Goal: Obtain resource: Download file/media

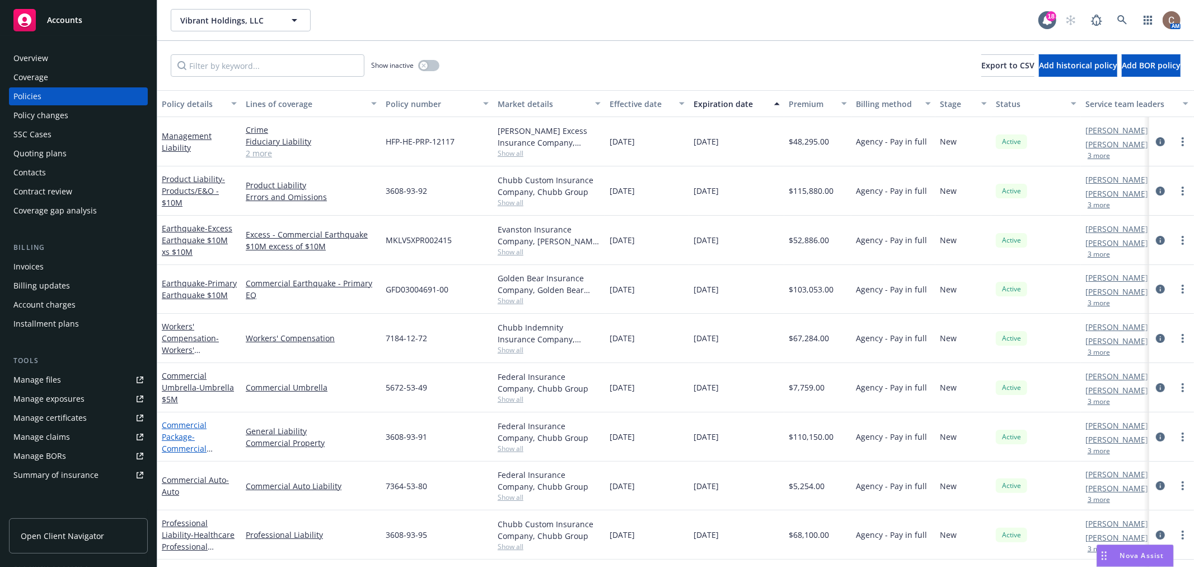
click at [185, 439] on link "Commercial Package - Commercial Package" at bounding box center [184, 442] width 45 height 46
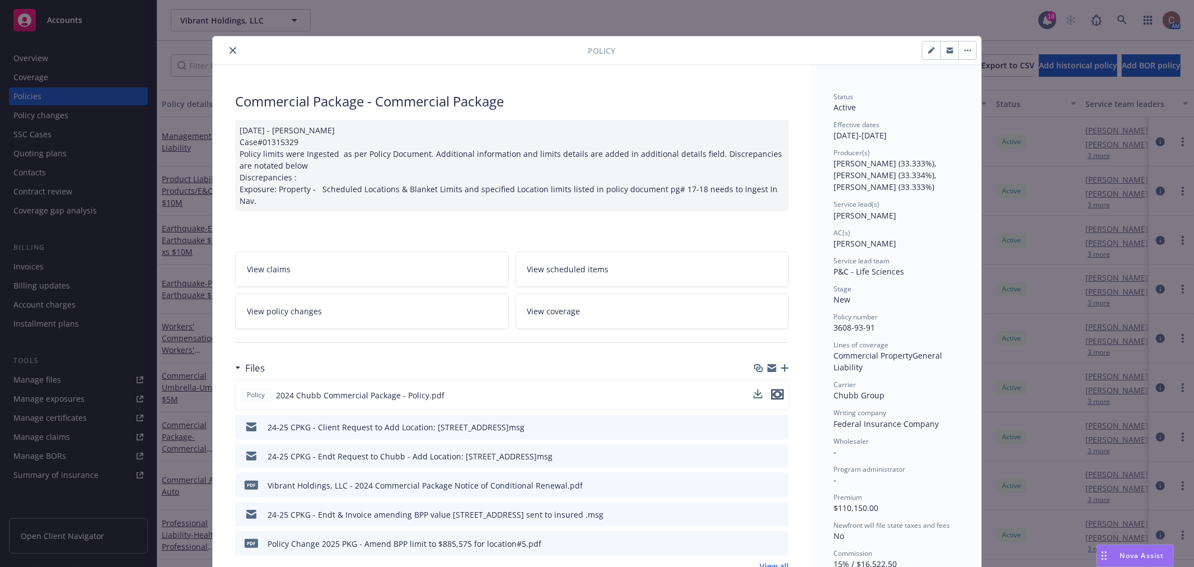
click at [773, 390] on icon "preview file" at bounding box center [778, 394] width 10 height 8
click at [230, 47] on icon "close" at bounding box center [233, 50] width 7 height 7
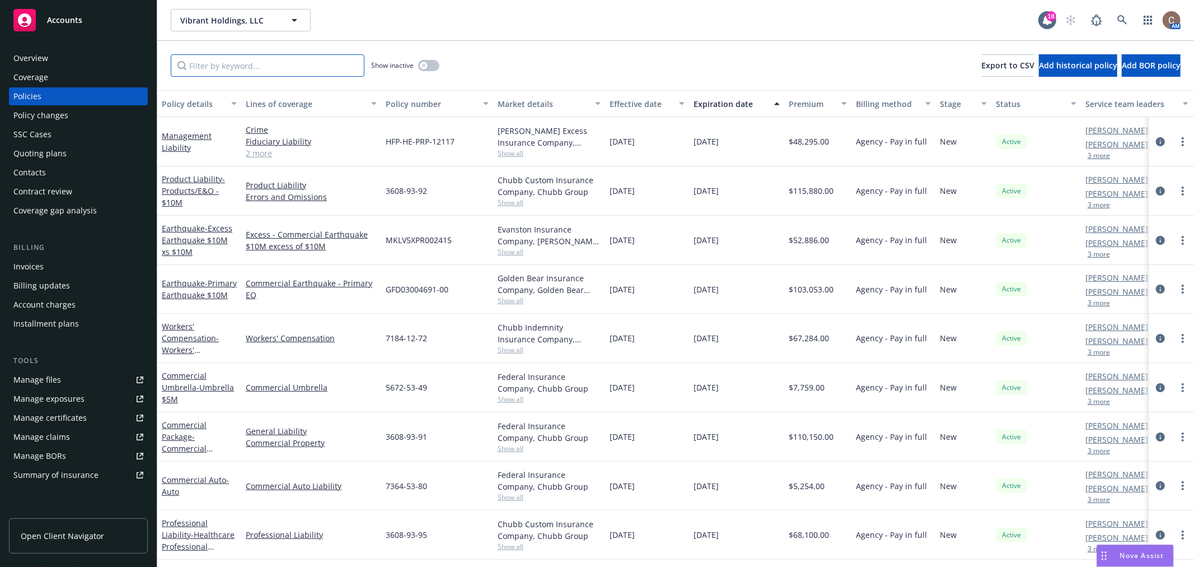
click at [267, 69] on input "Filter by keyword..." at bounding box center [268, 65] width 194 height 22
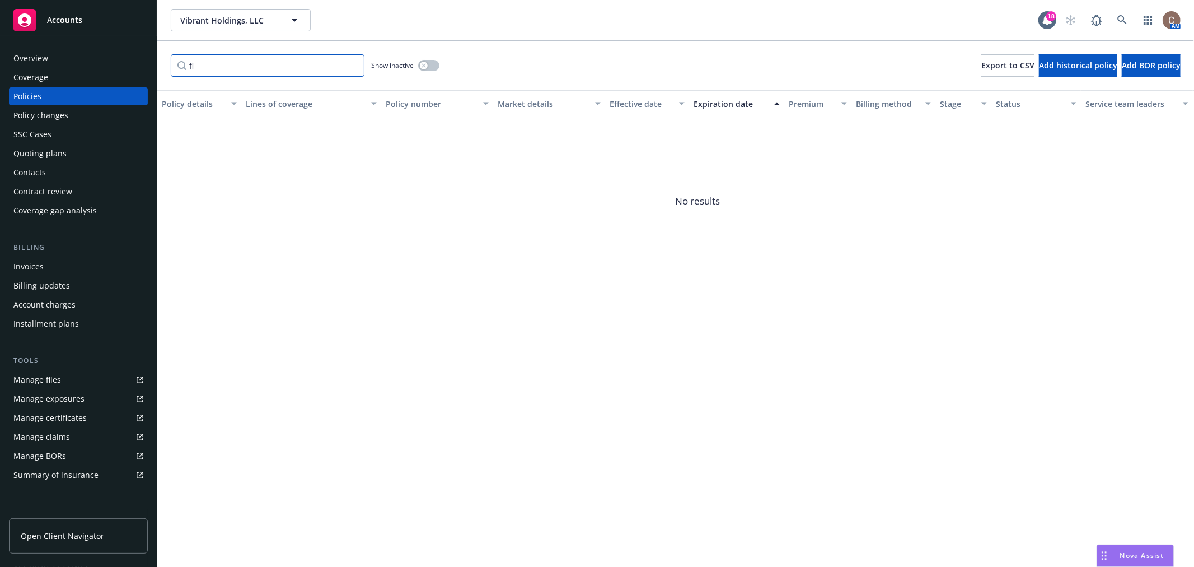
type input "f"
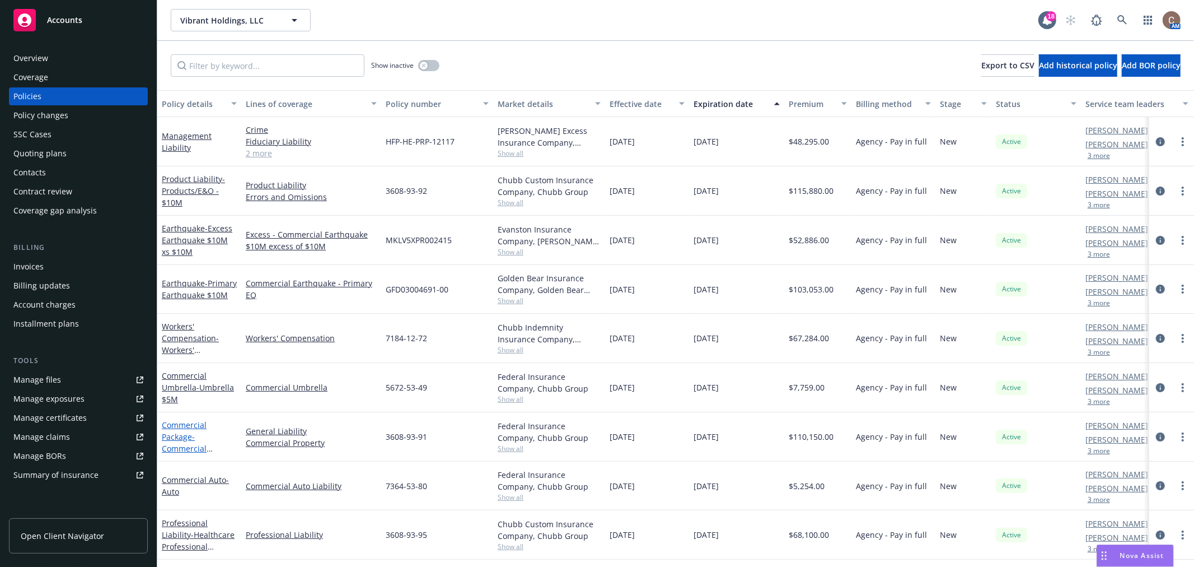
click at [178, 432] on link "Commercial Package - Commercial Package" at bounding box center [184, 442] width 45 height 46
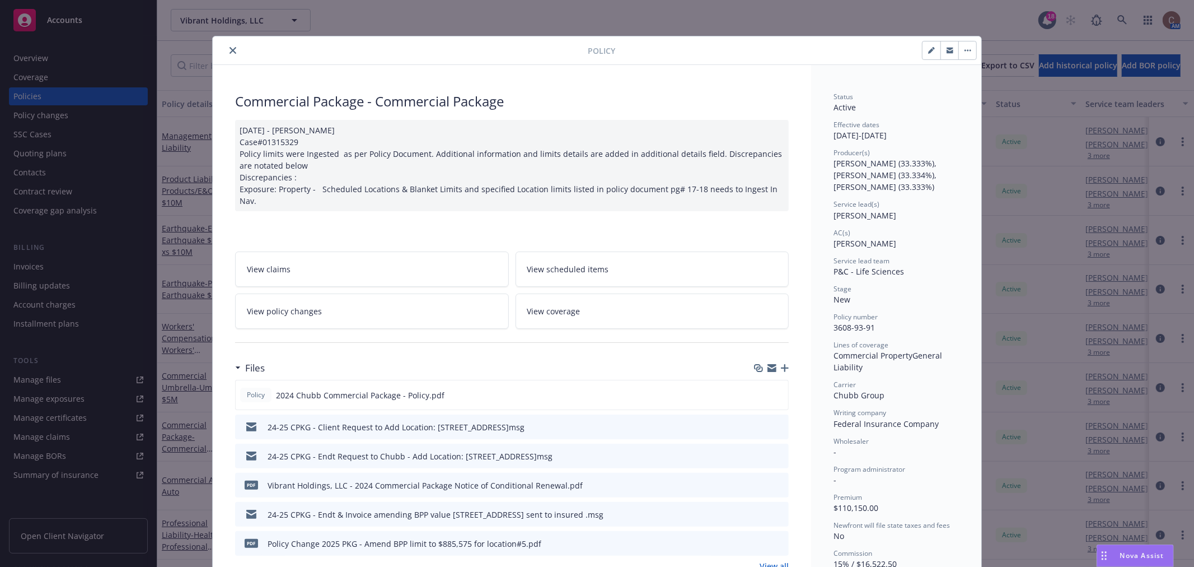
scroll to position [34, 0]
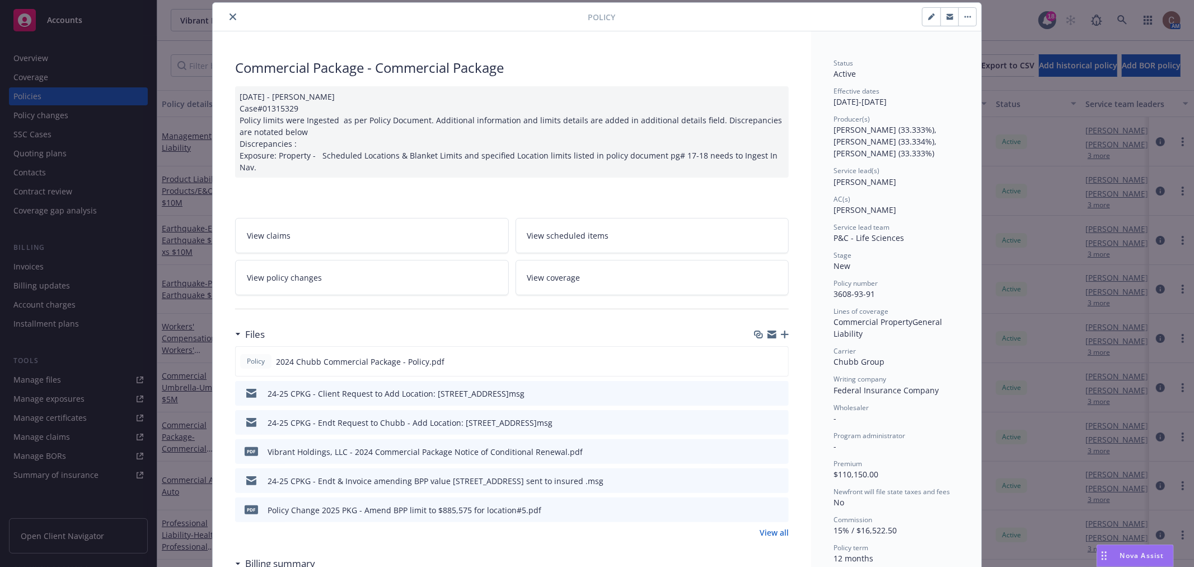
click at [760, 526] on link "View all" at bounding box center [774, 532] width 29 height 12
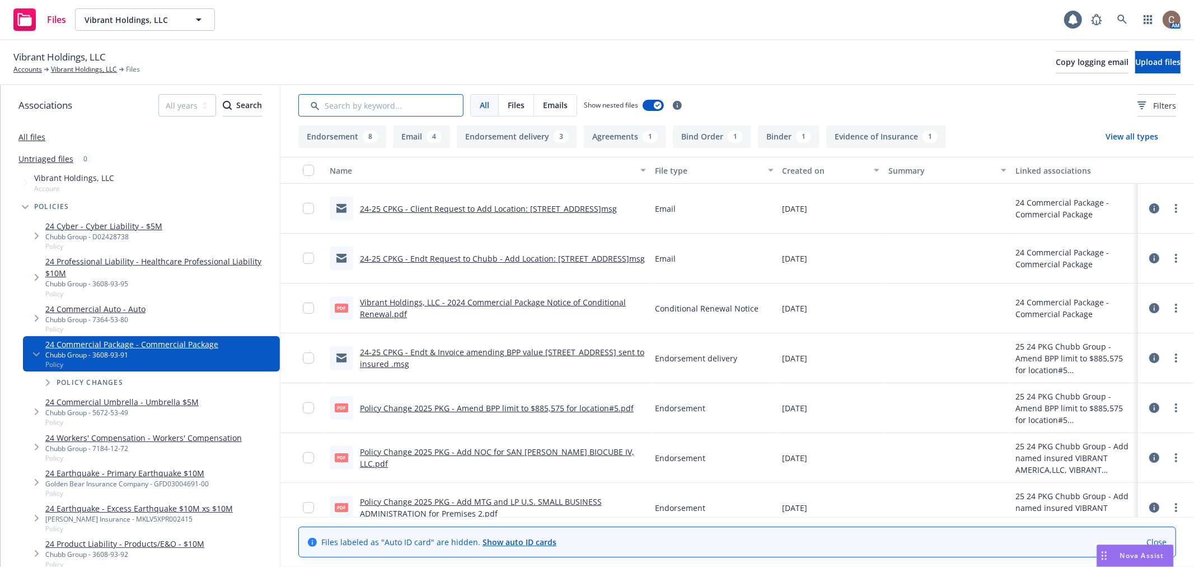
click at [411, 109] on input "Search by keyword..." at bounding box center [380, 105] width 165 height 22
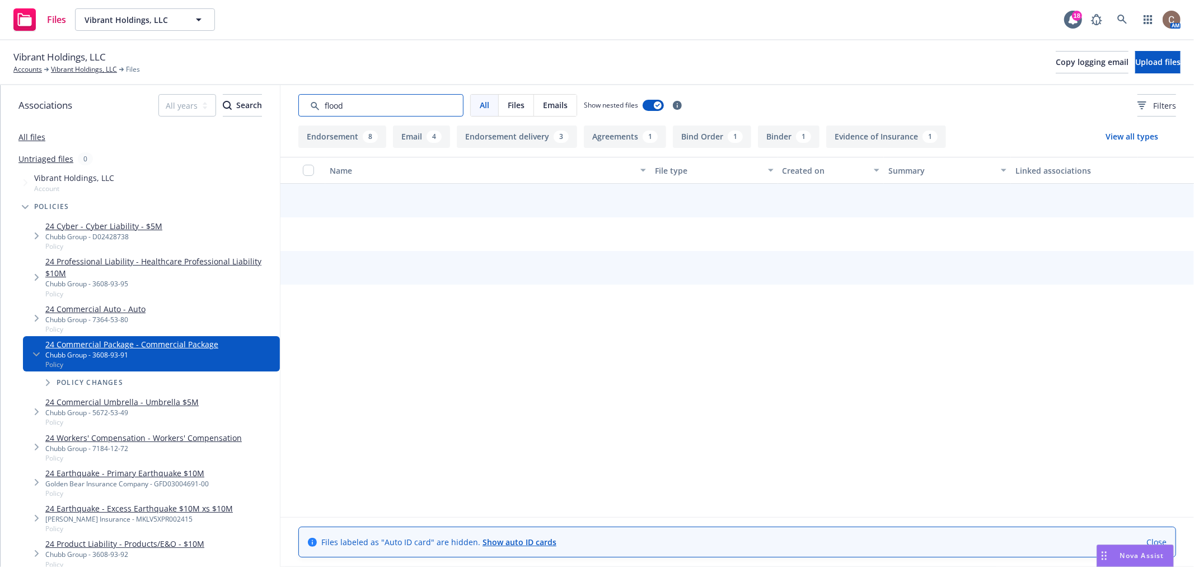
type input "flood"
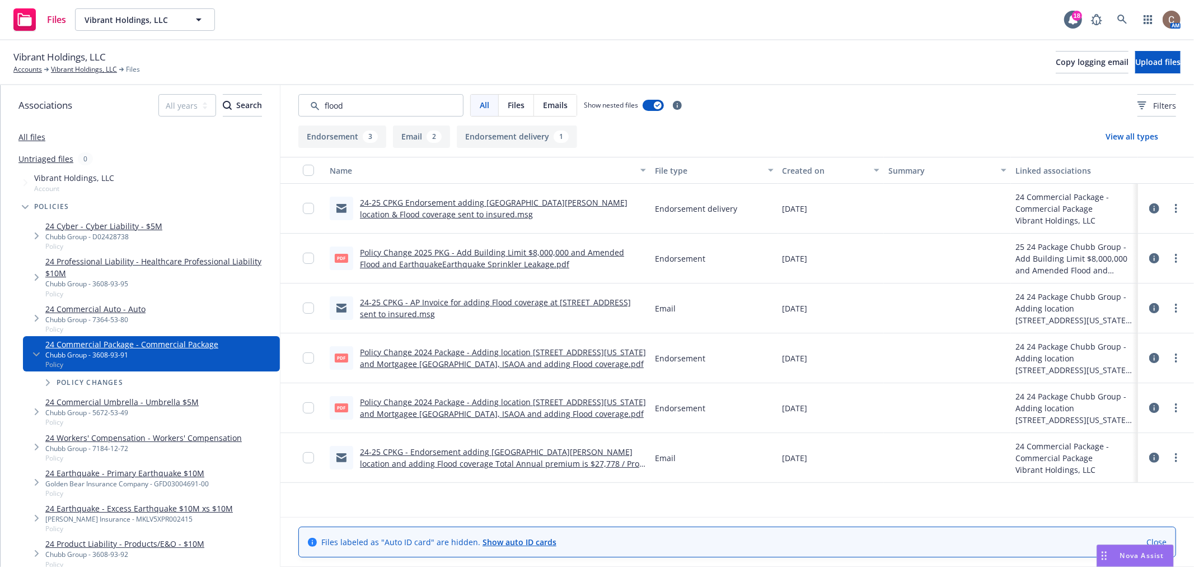
click at [441, 200] on link "24-25 CPKG Endorsement adding [GEOGRAPHIC_DATA][PERSON_NAME] location & Flood c…" at bounding box center [494, 208] width 268 height 22
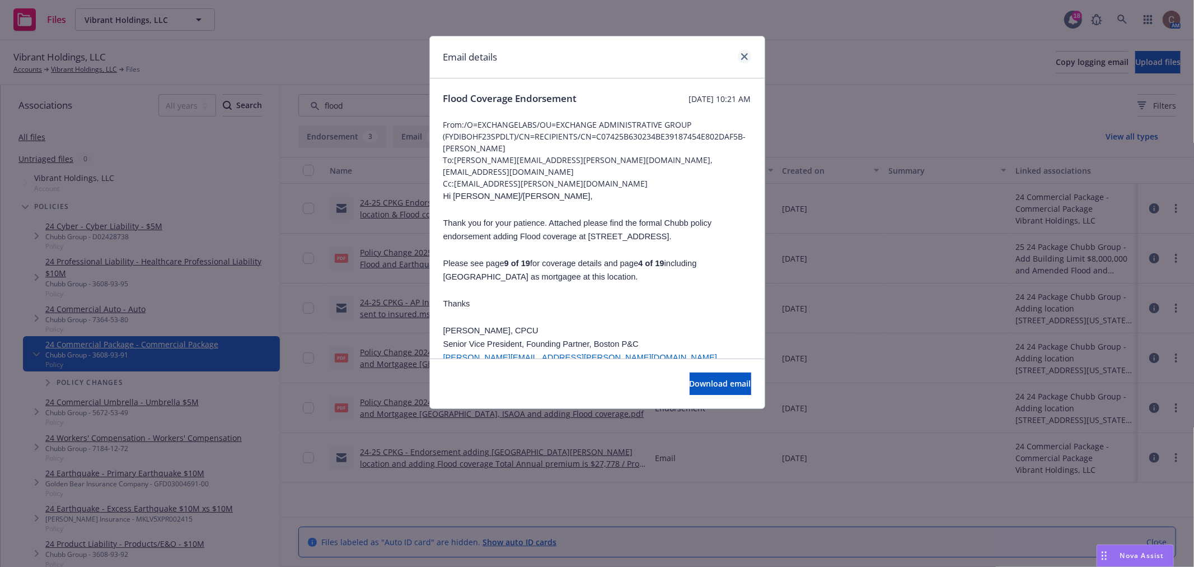
click at [736, 59] on div at bounding box center [742, 57] width 18 height 15
click at [741, 54] on icon "close" at bounding box center [744, 56] width 7 height 7
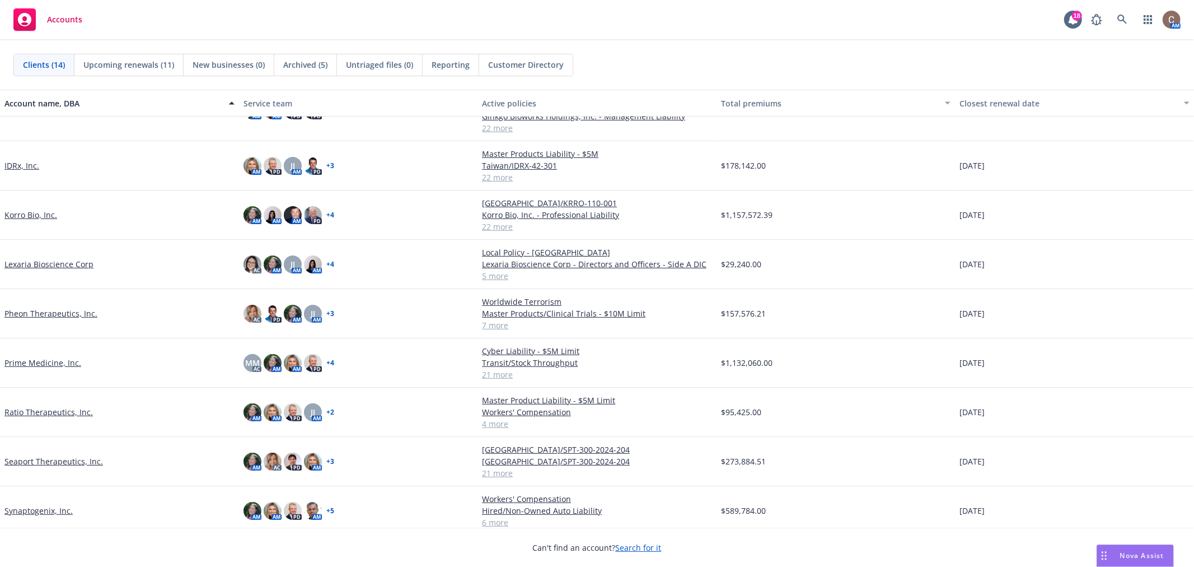
scroll to position [261, 0]
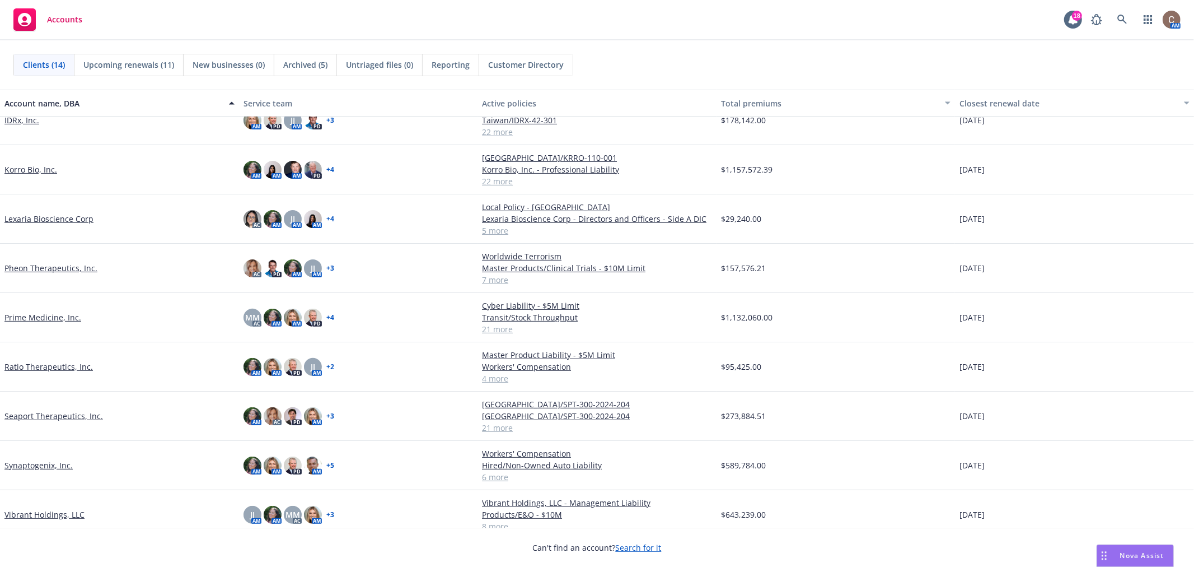
click at [40, 508] on link "Vibrant Holdings, LLC" at bounding box center [44, 514] width 80 height 12
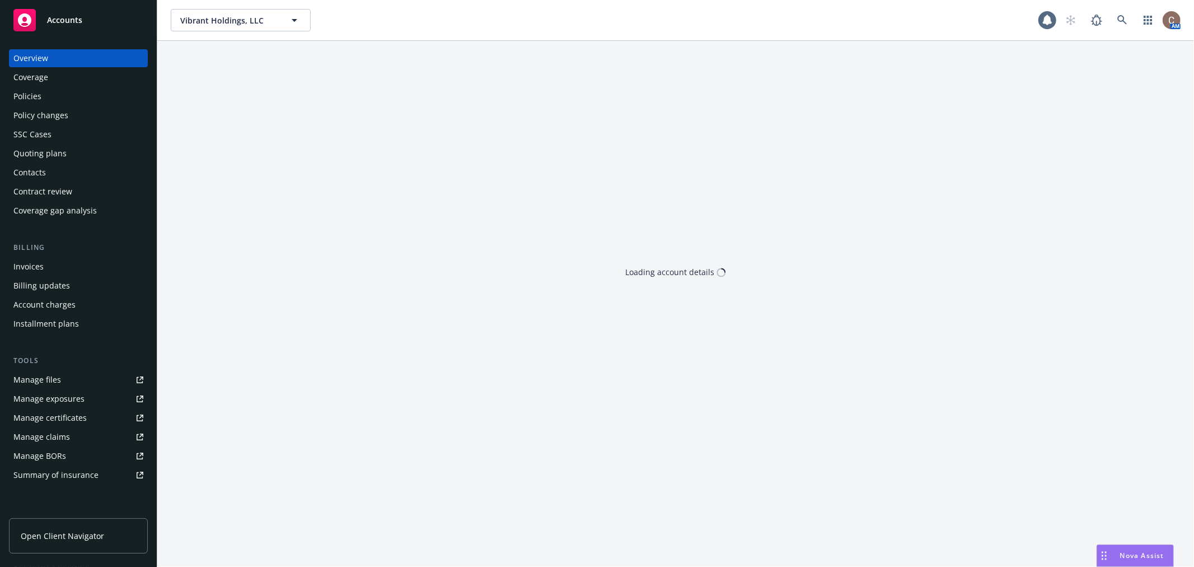
click at [25, 91] on div "Policies" at bounding box center [27, 96] width 28 height 18
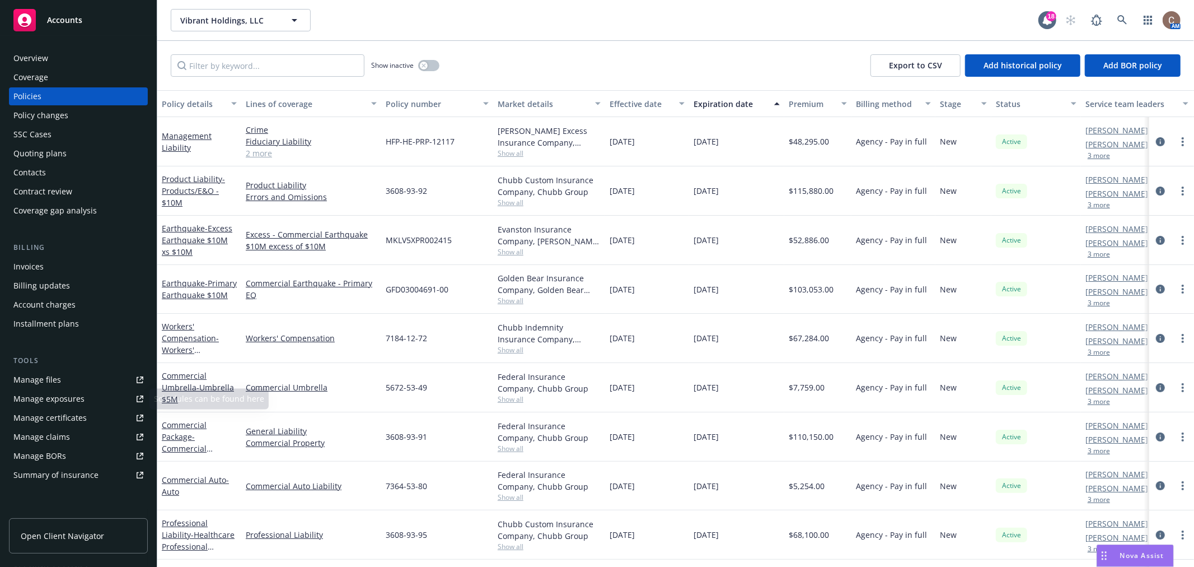
click at [78, 373] on link "Manage files" at bounding box center [78, 380] width 139 height 18
click at [46, 114] on div "Policy changes" at bounding box center [40, 115] width 55 height 18
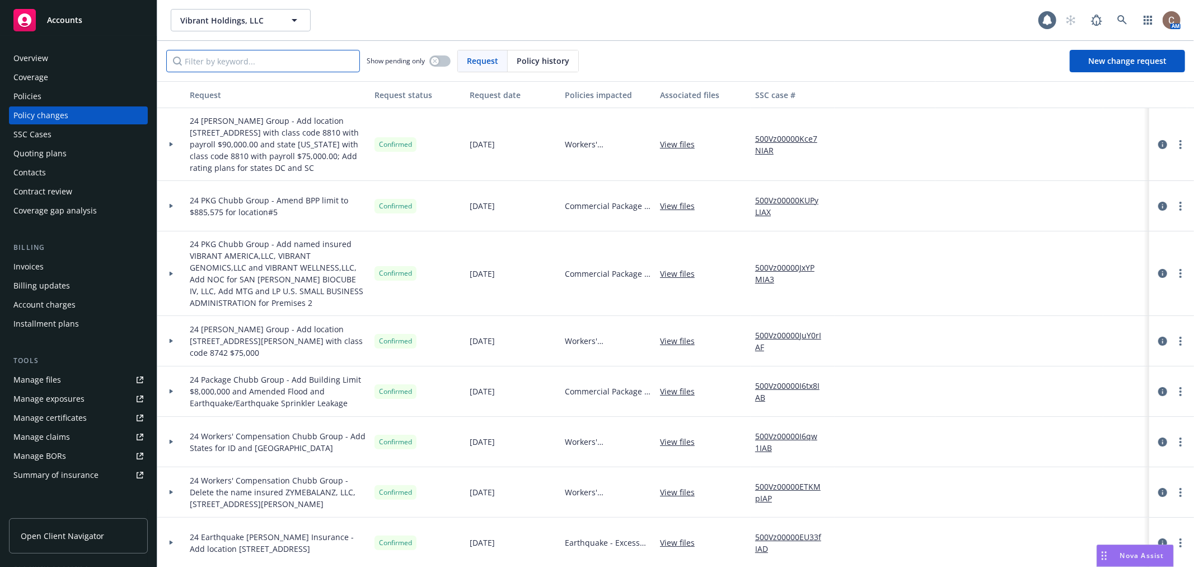
click at [243, 60] on input "Filter by keyword..." at bounding box center [263, 61] width 194 height 22
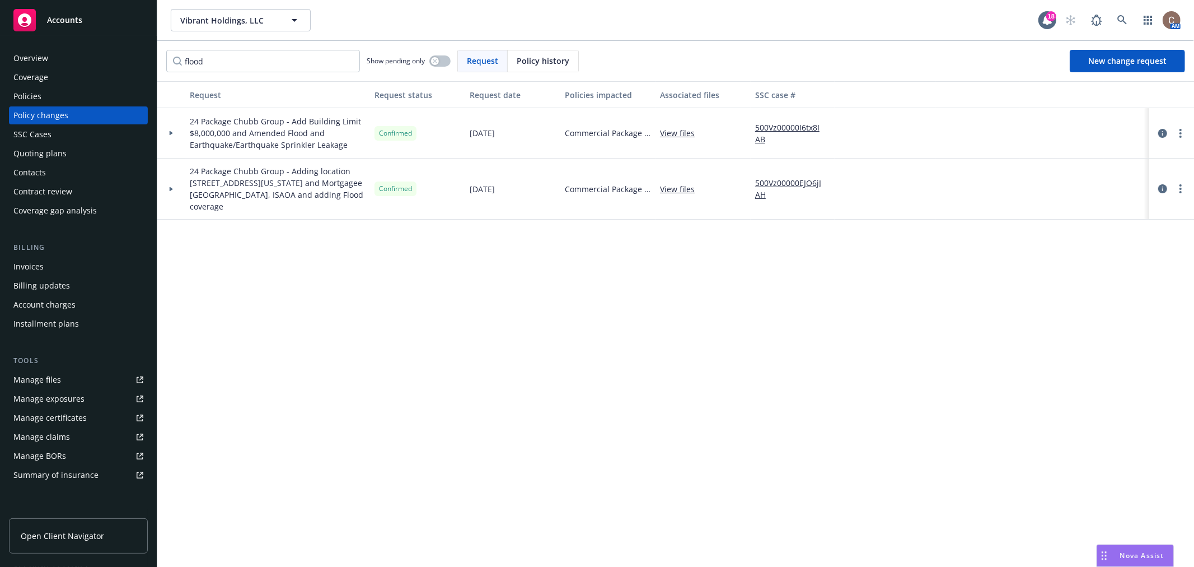
click at [169, 132] on icon at bounding box center [171, 133] width 4 height 4
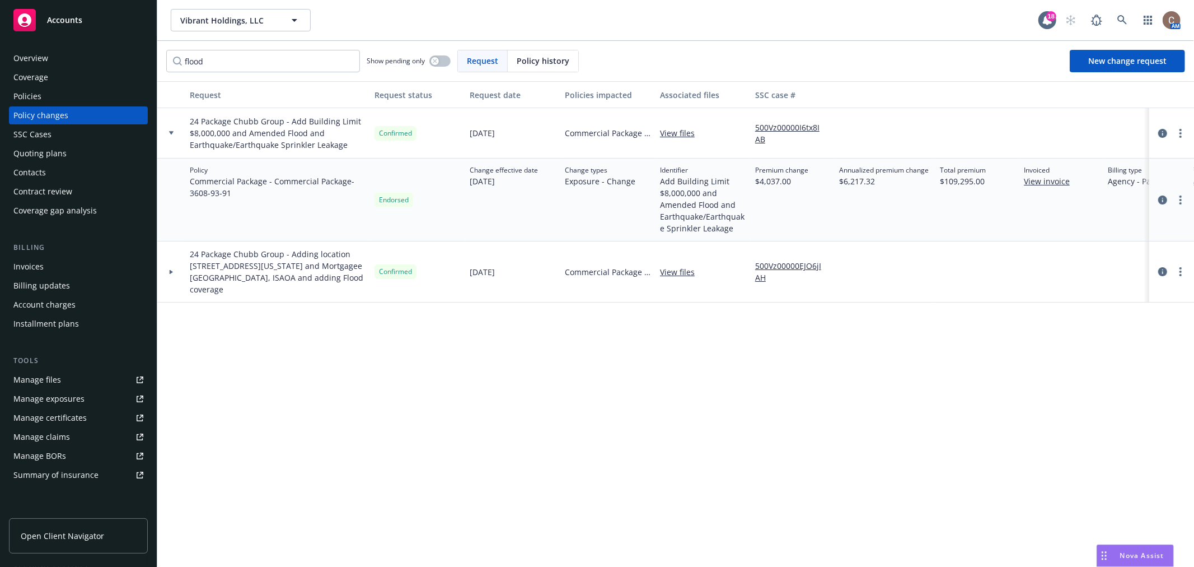
click at [169, 273] on icon at bounding box center [171, 272] width 4 height 4
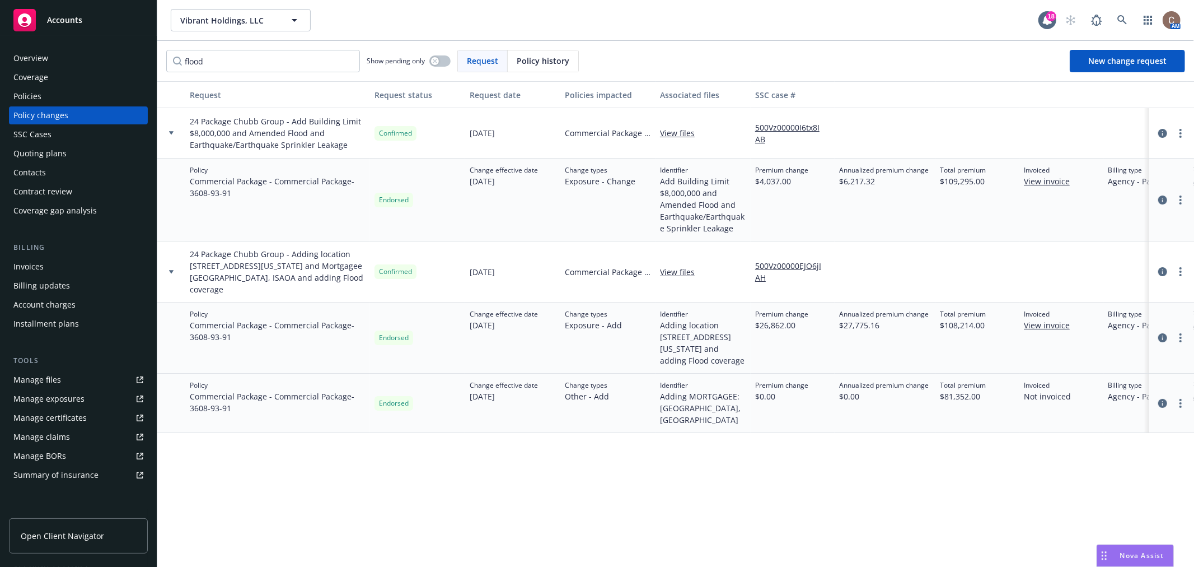
click at [1186, 194] on div at bounding box center [1172, 199] width 36 height 13
click at [1179, 199] on icon "more" at bounding box center [1180, 199] width 2 height 9
click at [87, 530] on span "Open Client Navigator" at bounding box center [62, 536] width 83 height 12
click at [233, 60] on input "flood" at bounding box center [263, 61] width 194 height 22
type input "f"
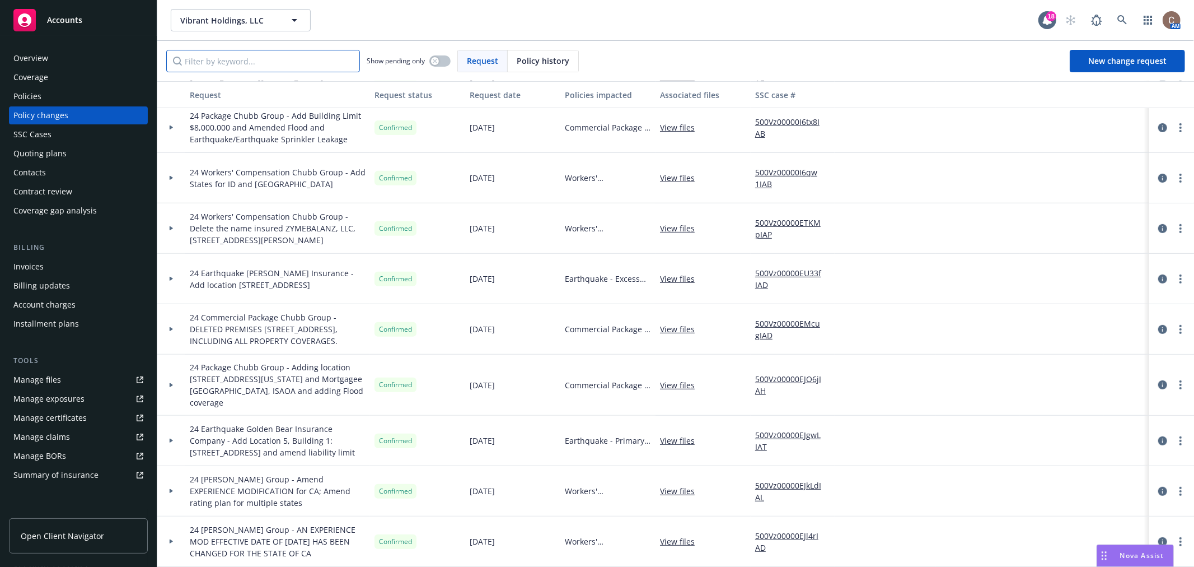
scroll to position [378, 0]
click at [172, 327] on icon at bounding box center [171, 329] width 4 height 4
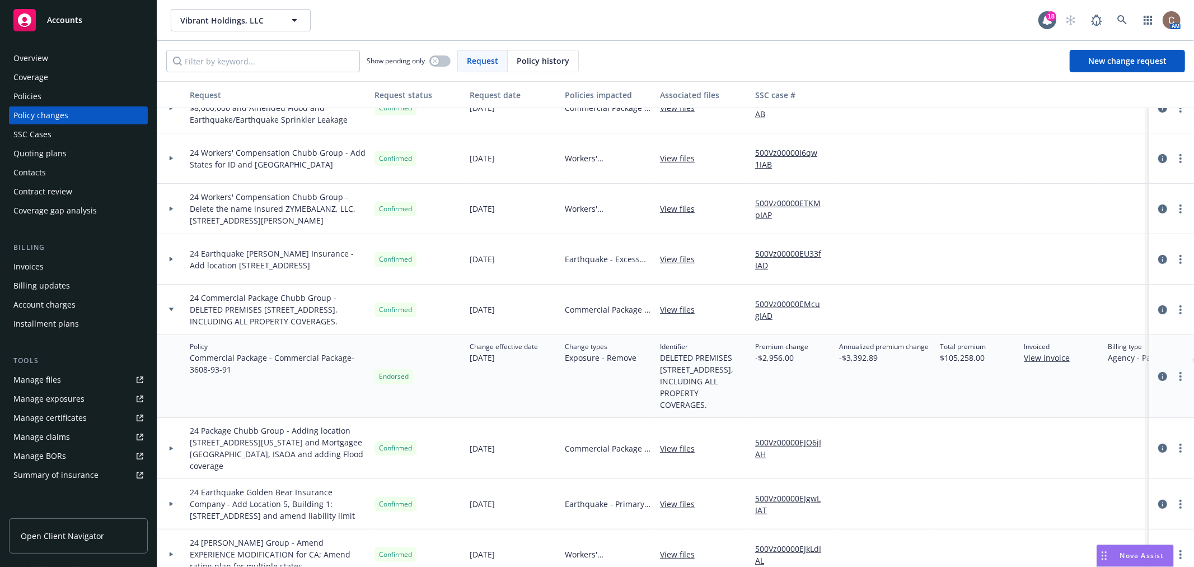
click at [22, 97] on div "Policies" at bounding box center [27, 96] width 28 height 18
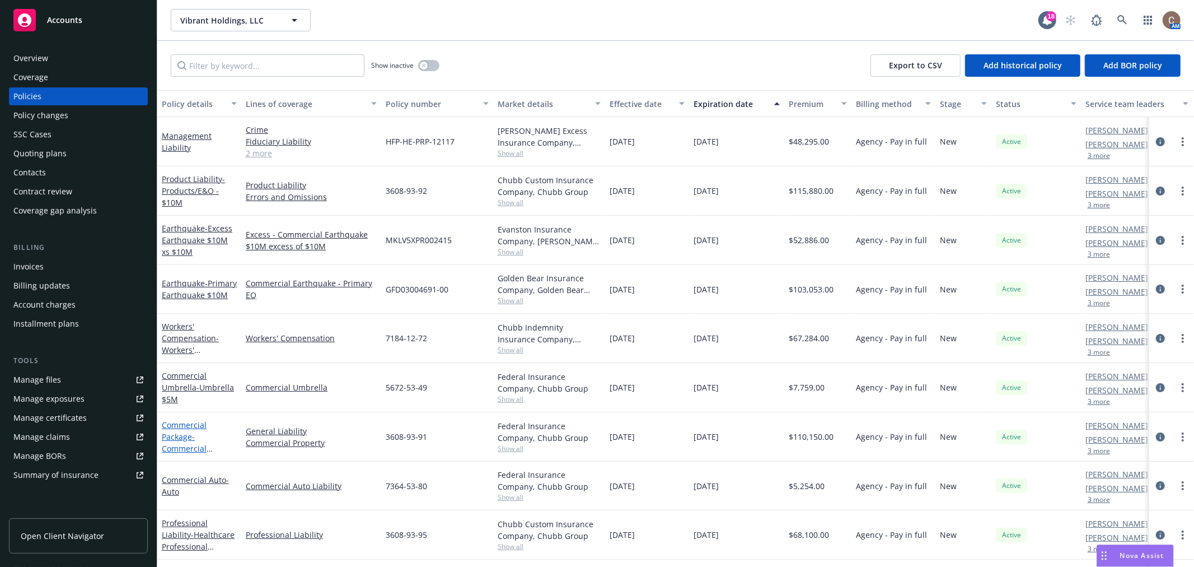
click at [185, 435] on link "Commercial Package - Commercial Package" at bounding box center [184, 442] width 45 height 46
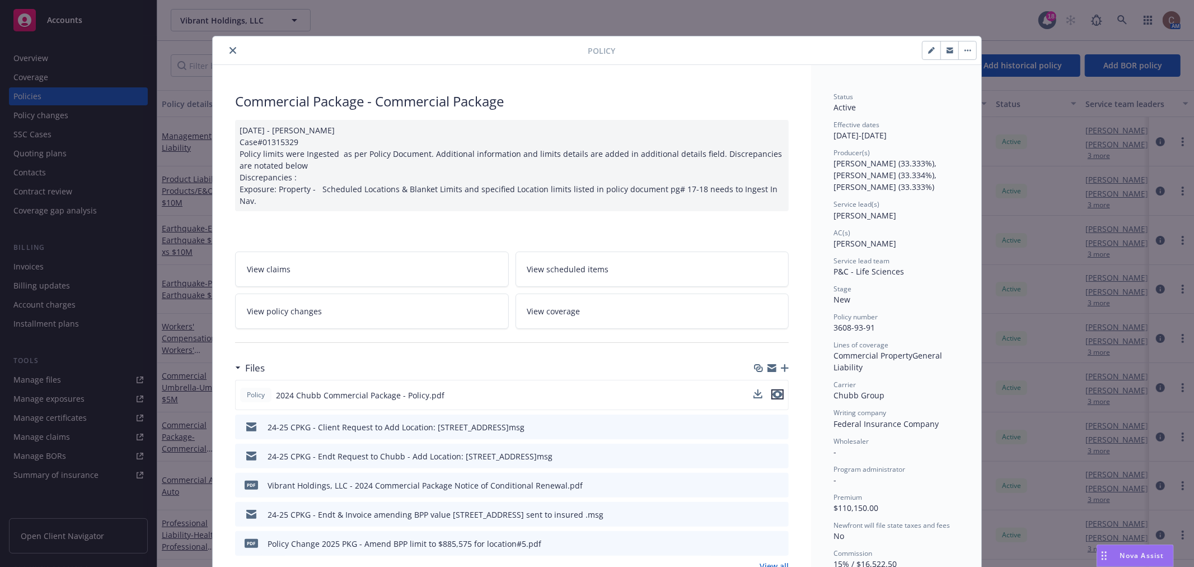
click at [775, 390] on icon "preview file" at bounding box center [778, 394] width 10 height 8
click at [232, 49] on button "close" at bounding box center [232, 50] width 13 height 13
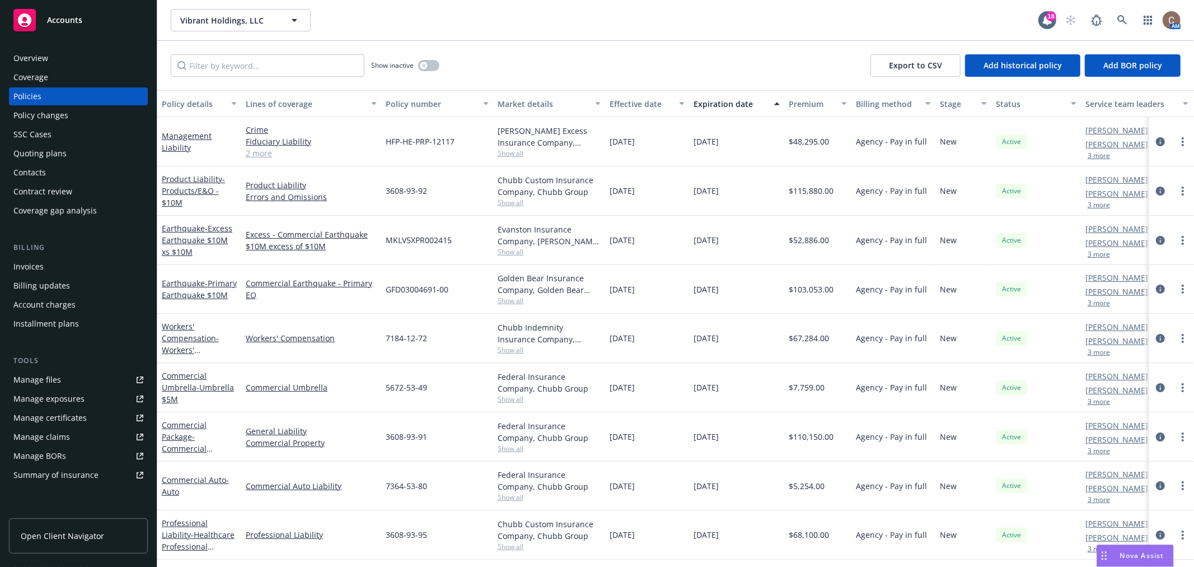
click at [60, 114] on div "Policy changes" at bounding box center [40, 115] width 55 height 18
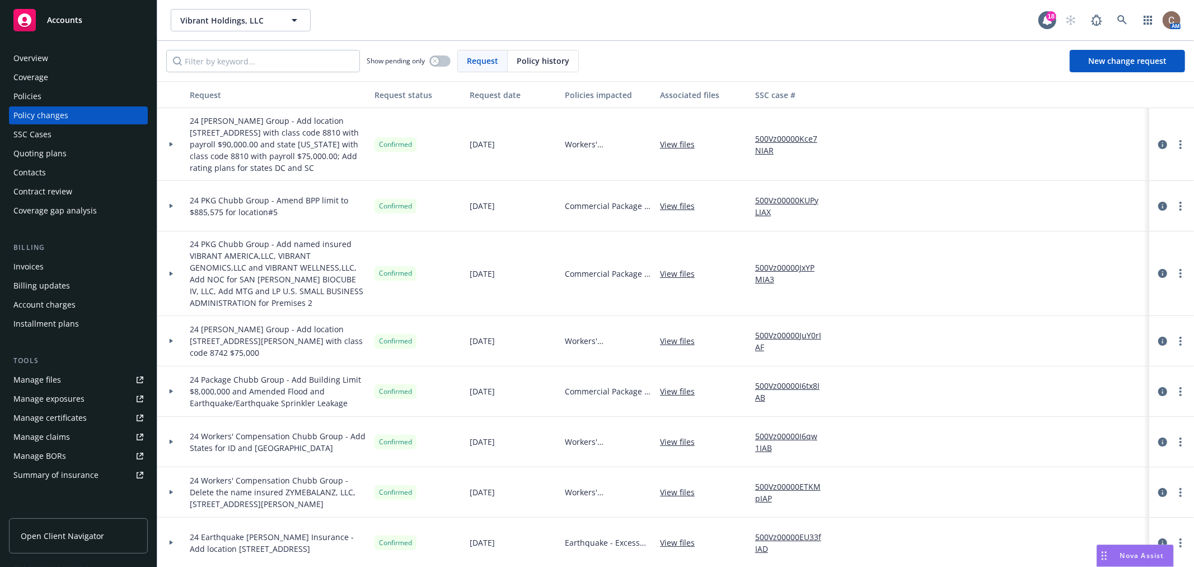
click at [171, 204] on icon at bounding box center [171, 206] width 4 height 4
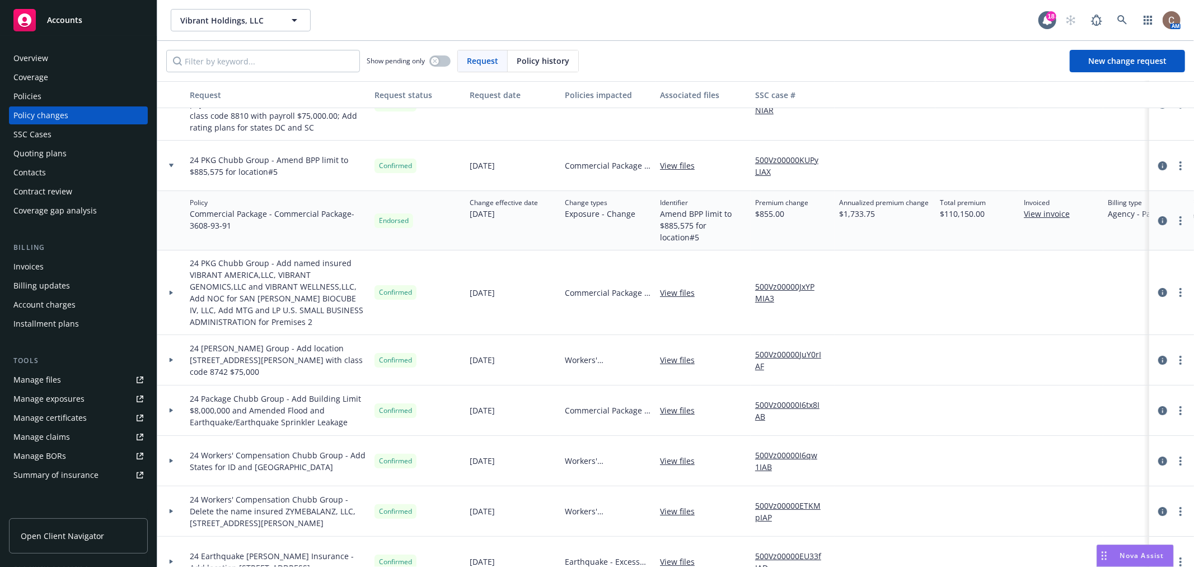
scroll to position [62, 0]
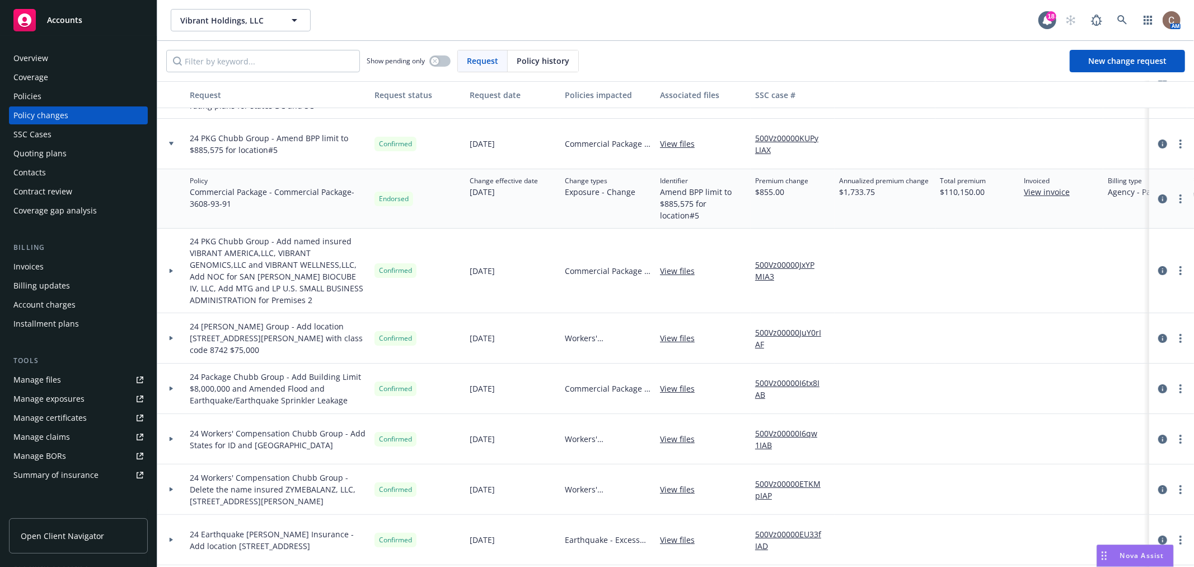
click at [171, 273] on div at bounding box center [171, 270] width 28 height 85
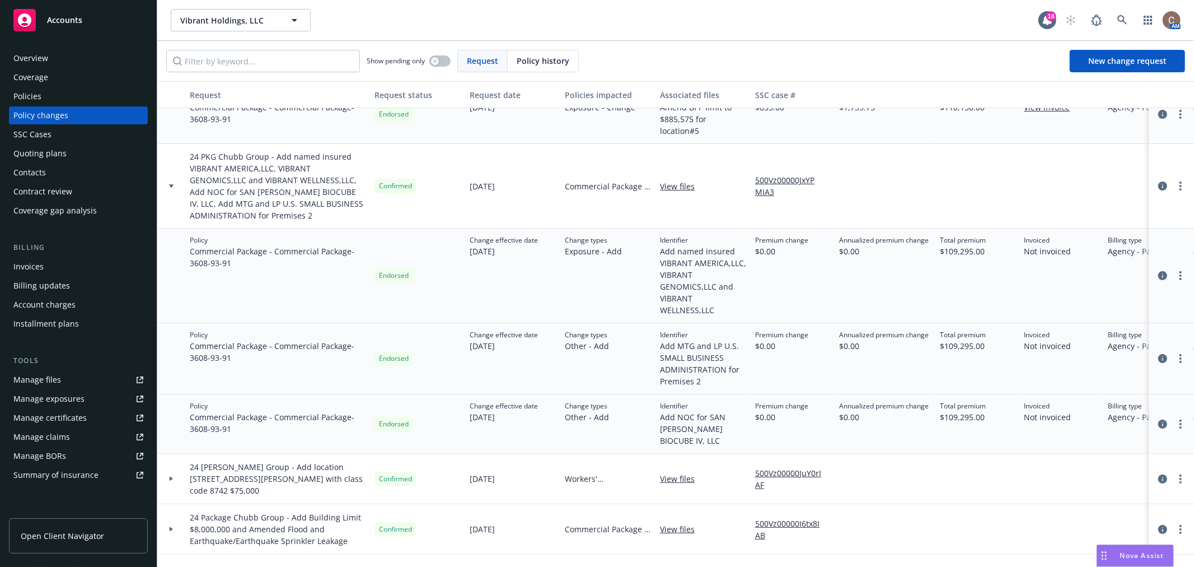
scroll to position [249, 0]
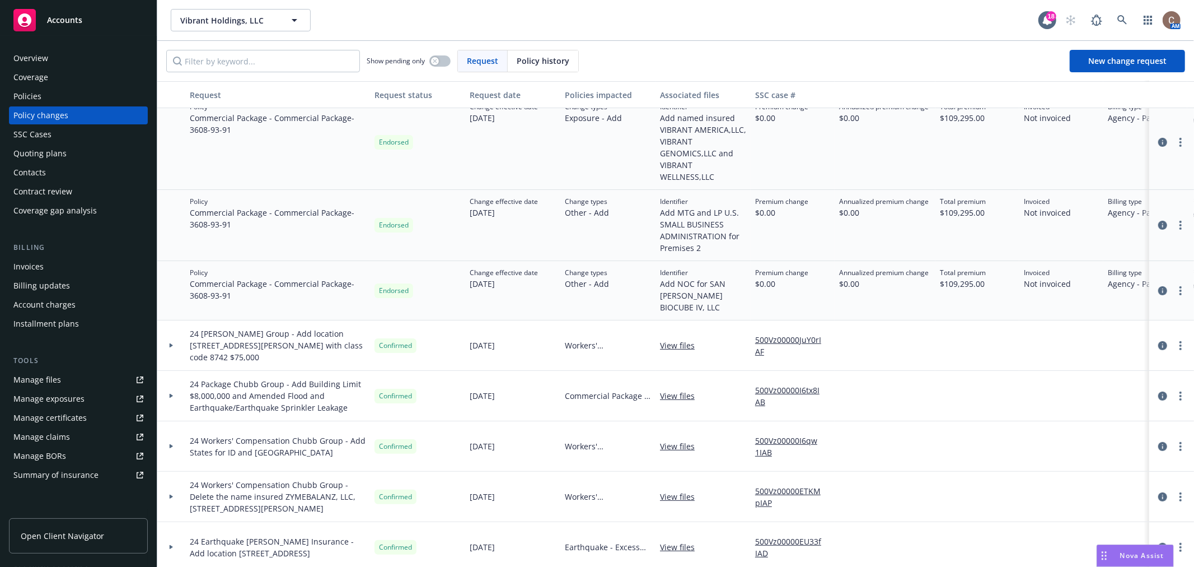
click at [171, 343] on icon at bounding box center [171, 345] width 4 height 4
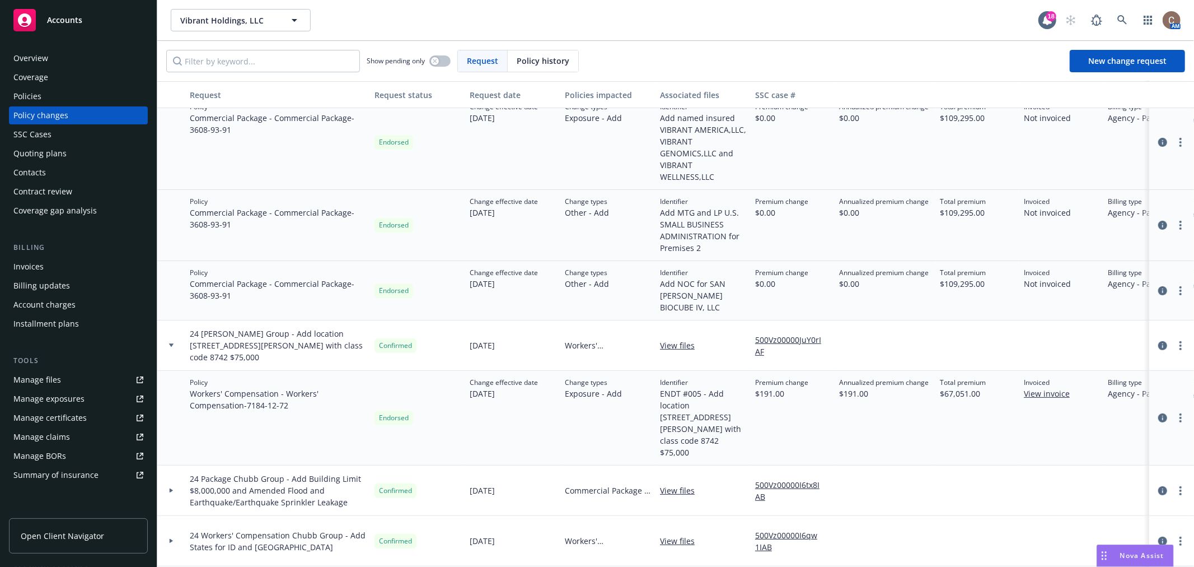
scroll to position [311, 0]
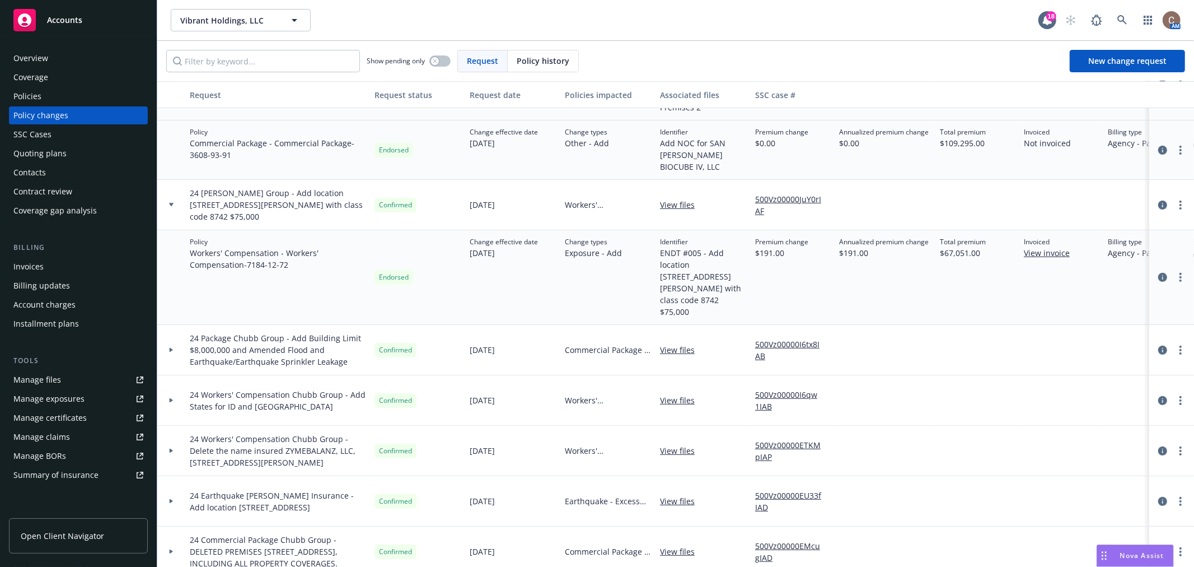
click at [168, 325] on div at bounding box center [171, 350] width 28 height 50
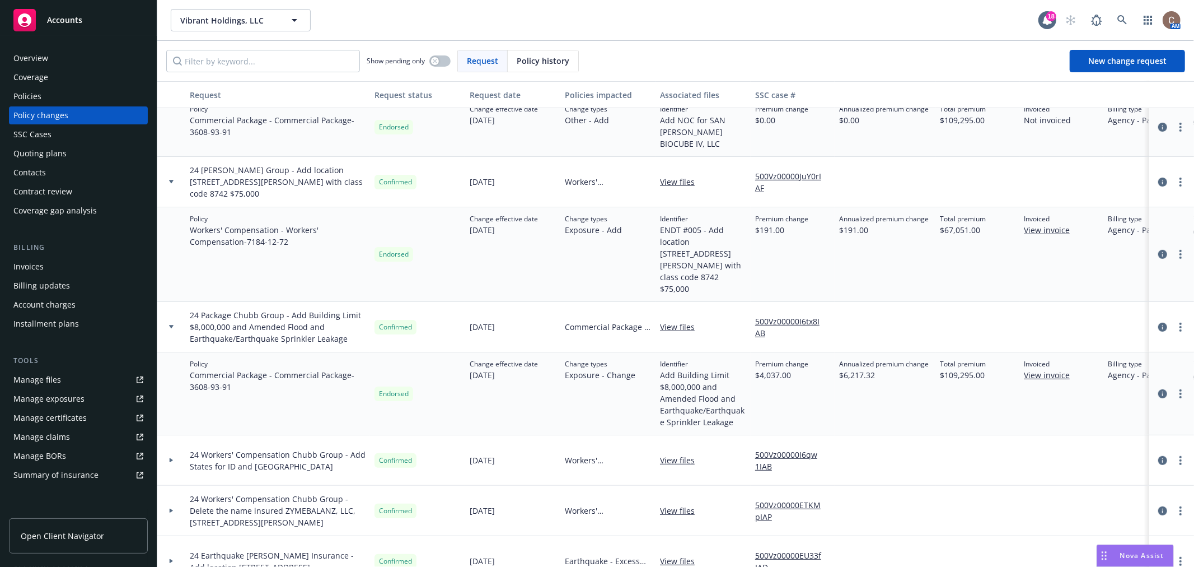
scroll to position [373, 0]
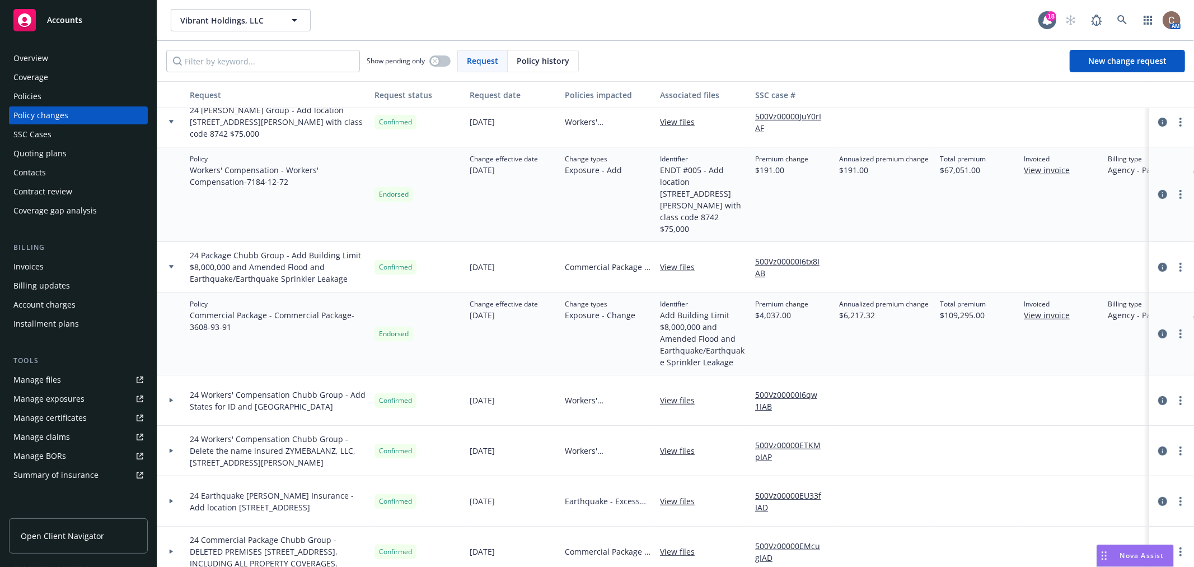
click at [172, 499] on icon at bounding box center [171, 501] width 4 height 4
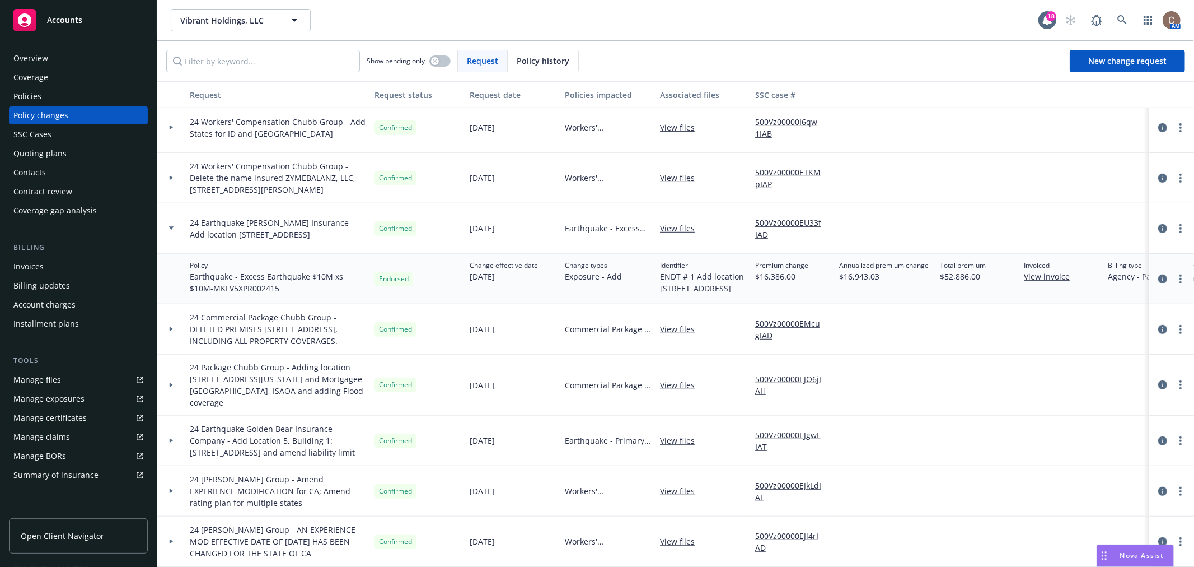
scroll to position [601, 0]
click at [38, 100] on div "Policies" at bounding box center [27, 96] width 28 height 18
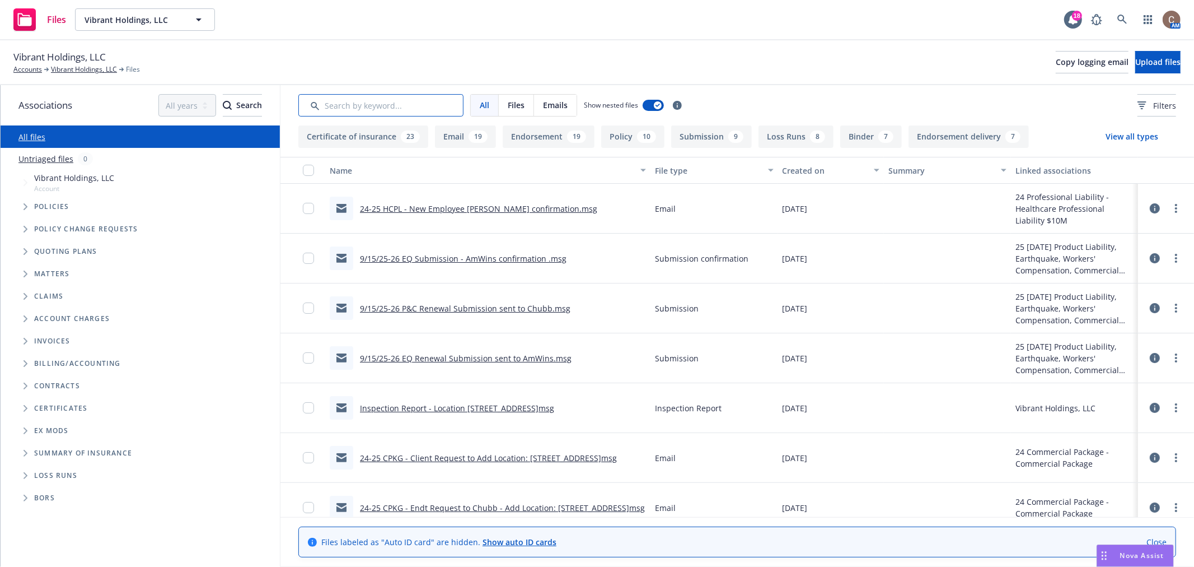
click at [392, 101] on input "Search by keyword..." at bounding box center [380, 105] width 165 height 22
type input "flood"
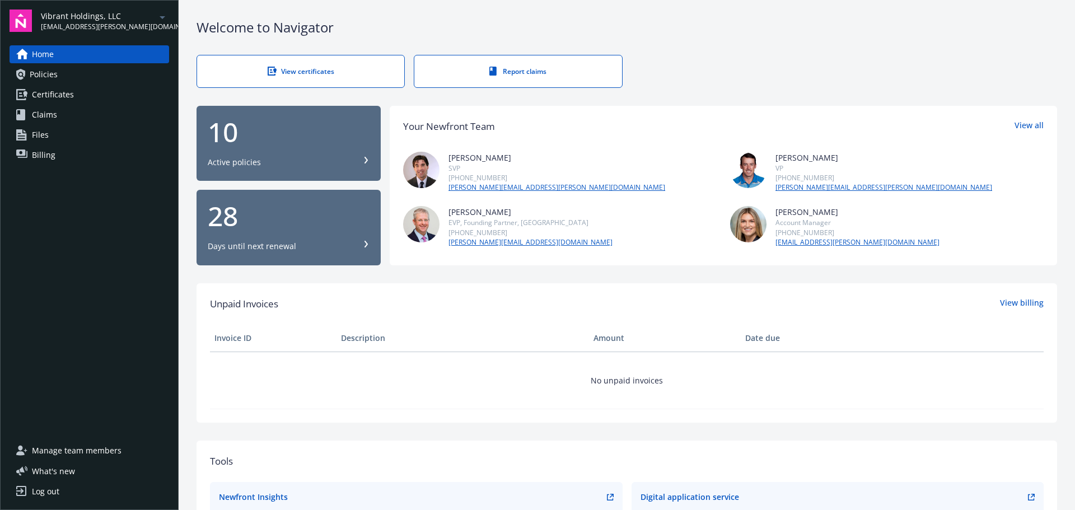
click at [78, 81] on link "Policies" at bounding box center [90, 74] width 160 height 18
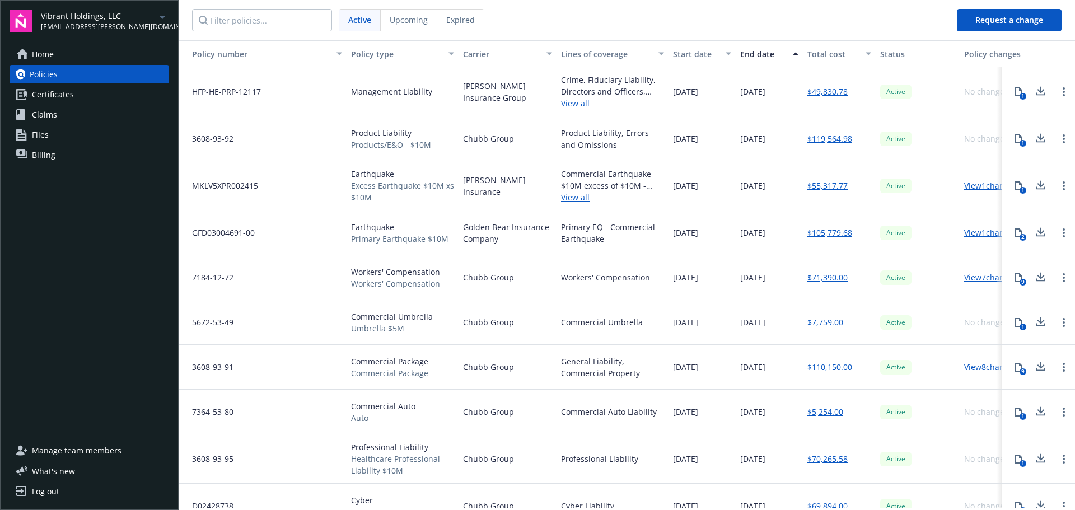
click at [1014, 367] on icon at bounding box center [1018, 367] width 8 height 9
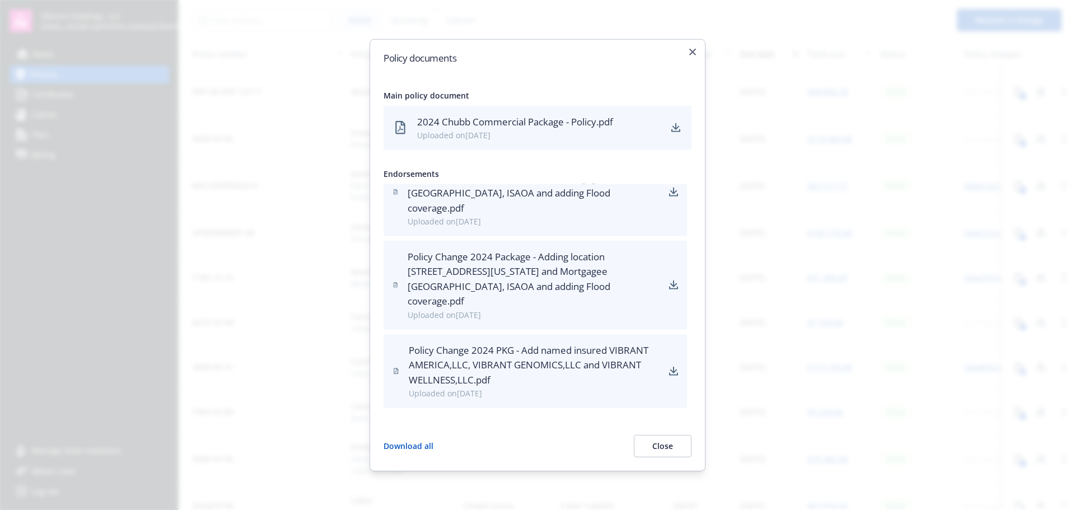
scroll to position [329, 0]
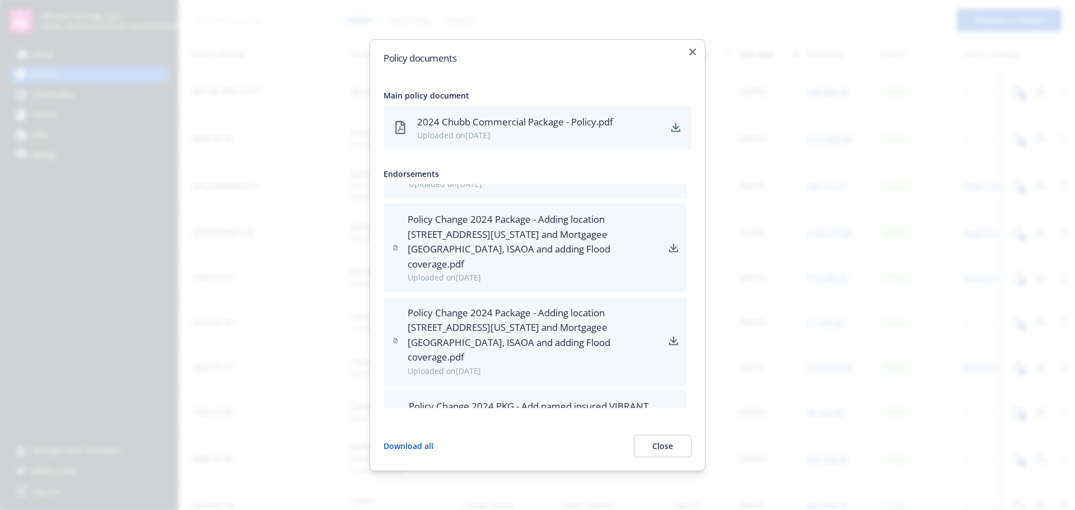
click at [669, 340] on icon "download" at bounding box center [673, 340] width 9 height 9
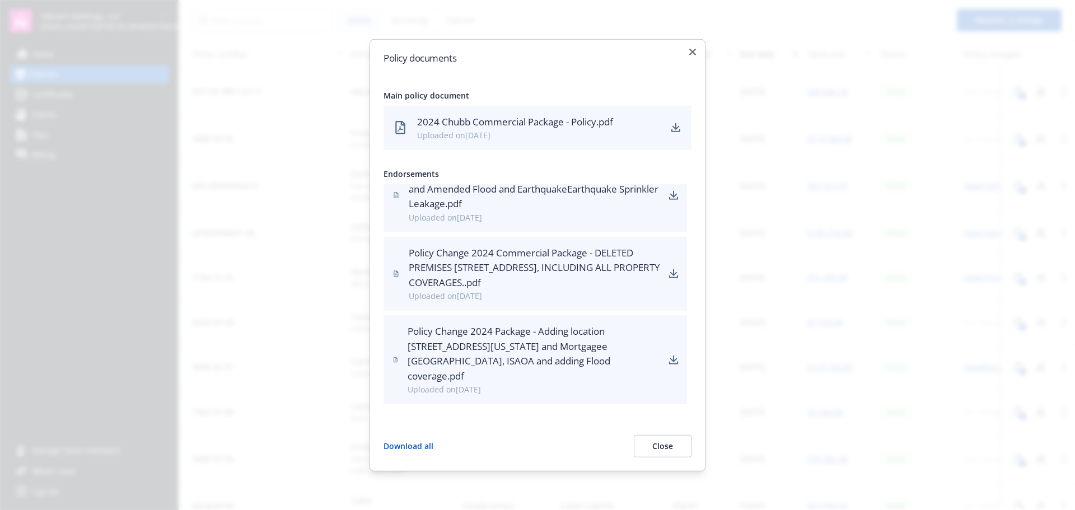
scroll to position [161, 0]
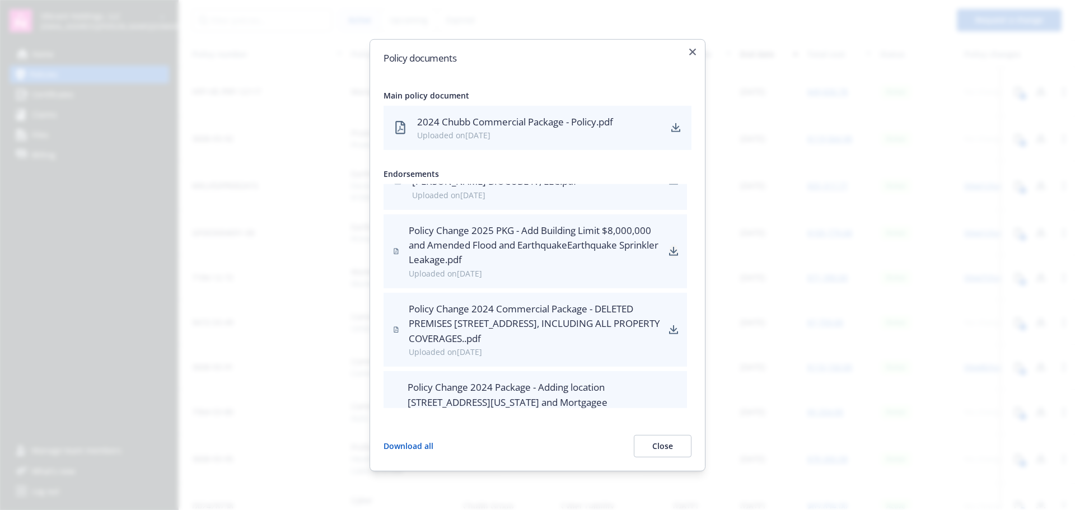
click at [669, 251] on icon "download" at bounding box center [673, 251] width 9 height 9
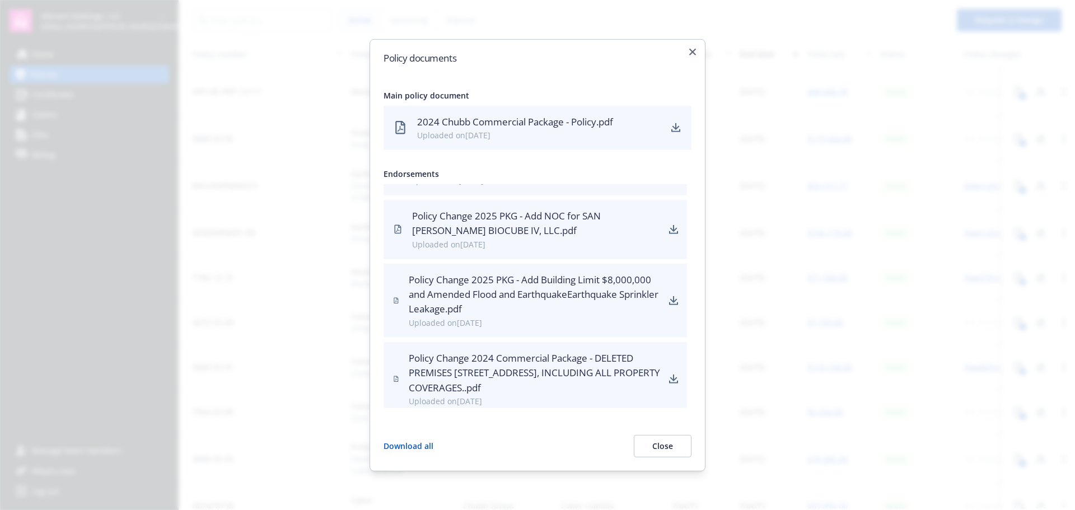
scroll to position [168, 0]
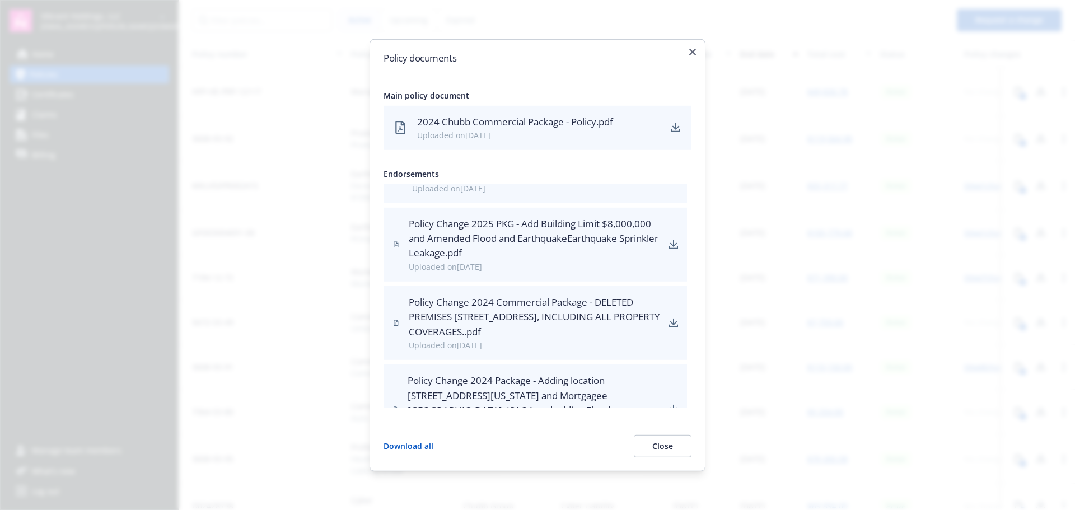
click at [551, 333] on div "Policy Change 2024 Commercial Package - DELETED PREMISES [STREET_ADDRESS], INCL…" at bounding box center [534, 317] width 251 height 44
click at [690, 48] on icon "button" at bounding box center [692, 51] width 7 height 7
